Goal: Navigation & Orientation: Find specific page/section

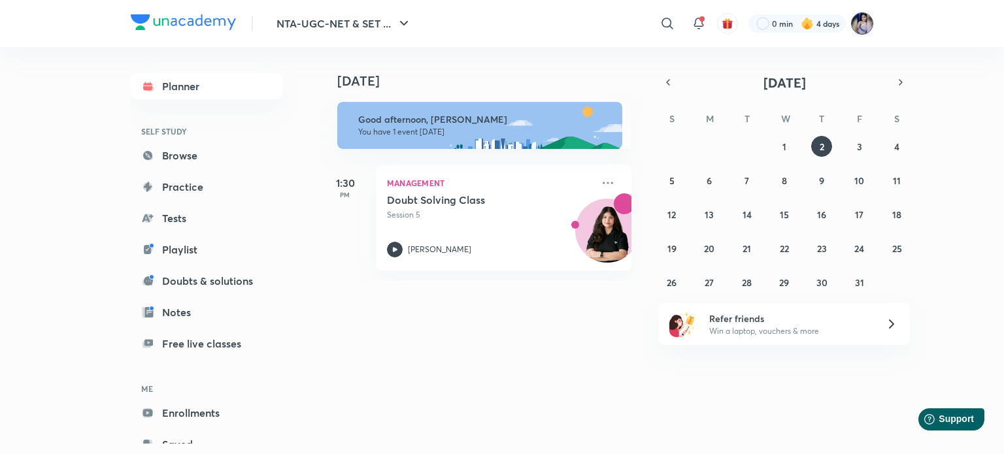
click at [863, 23] on img at bounding box center [862, 23] width 22 height 22
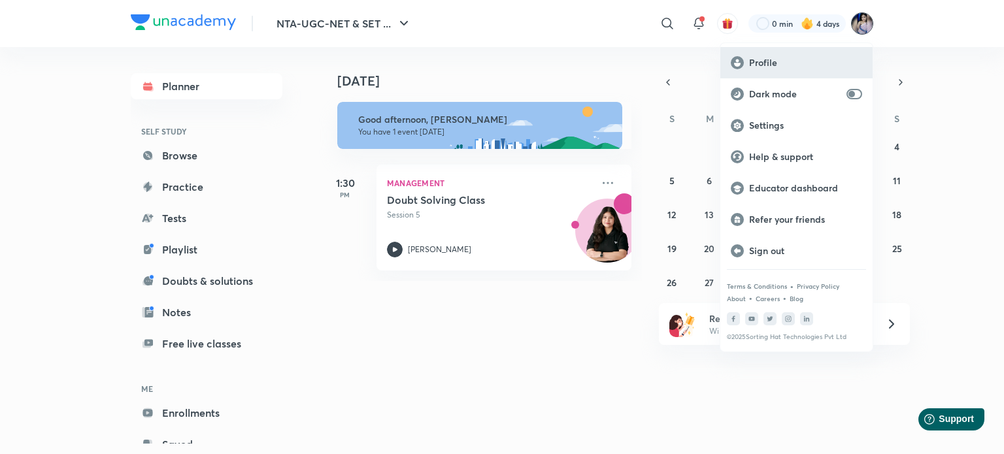
click at [776, 62] on p "Profile" at bounding box center [805, 63] width 113 height 12
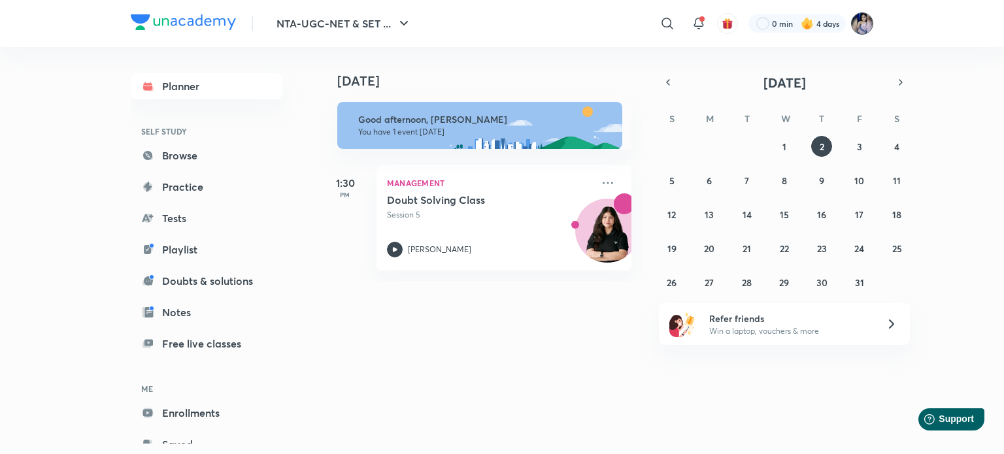
click at [863, 25] on img at bounding box center [862, 23] width 22 height 22
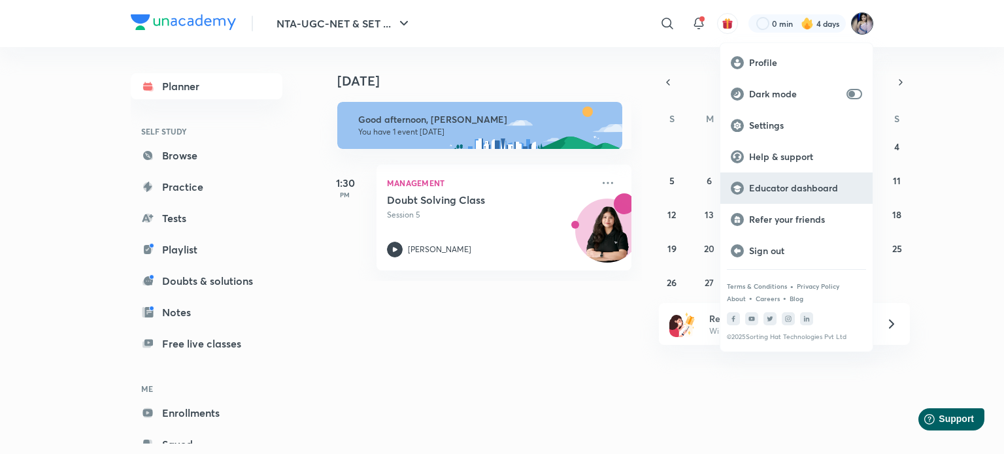
click at [779, 188] on p "Educator dashboard" at bounding box center [805, 188] width 113 height 12
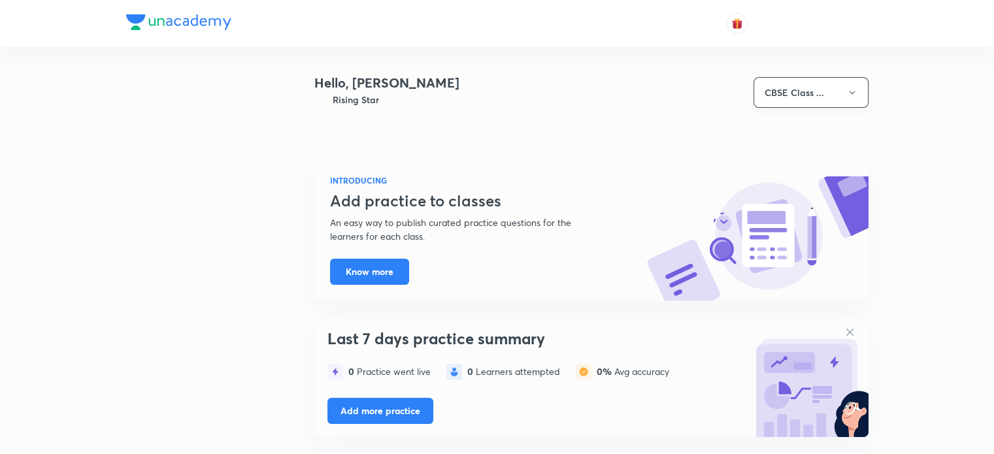
click at [851, 88] on icon "button" at bounding box center [852, 93] width 10 height 10
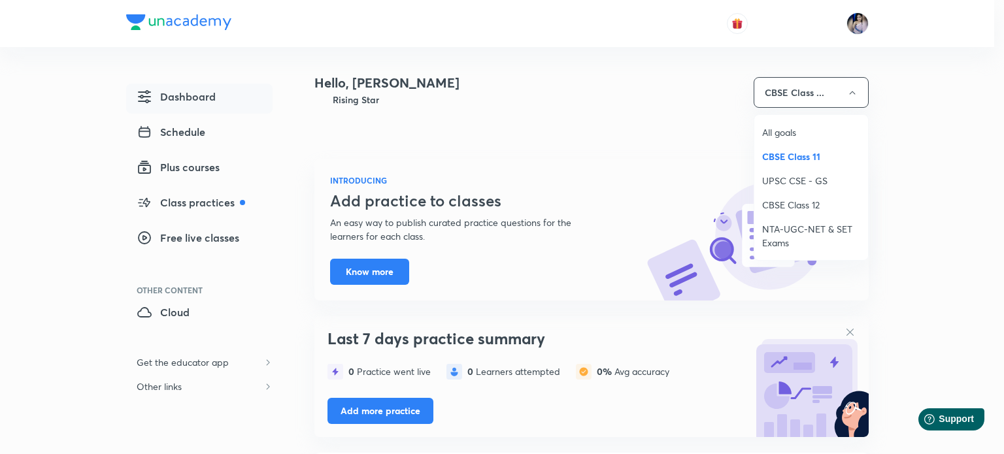
click at [805, 226] on span "NTA-UGC-NET & SET Exams" at bounding box center [811, 235] width 98 height 27
